Goal: Task Accomplishment & Management: Complete application form

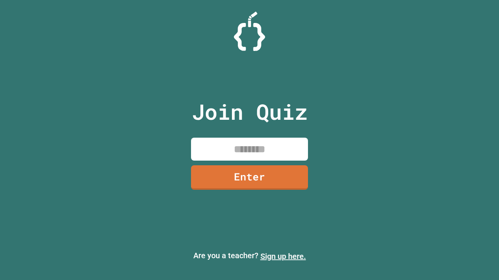
click at [283, 257] on link "Sign up here." at bounding box center [283, 256] width 46 height 9
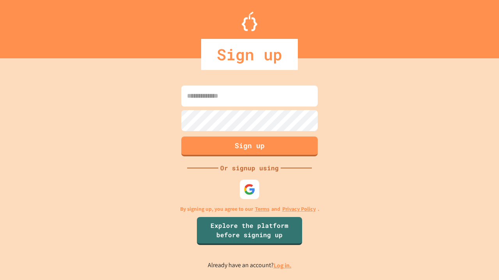
click at [283, 266] on link "Log in." at bounding box center [282, 266] width 18 height 8
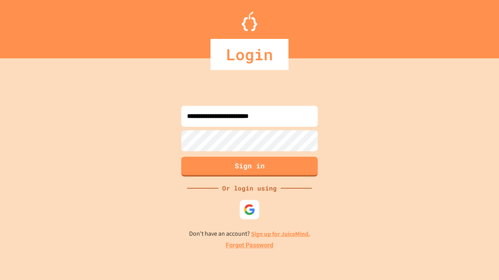
type input "**********"
